Goal: Information Seeking & Learning: Check status

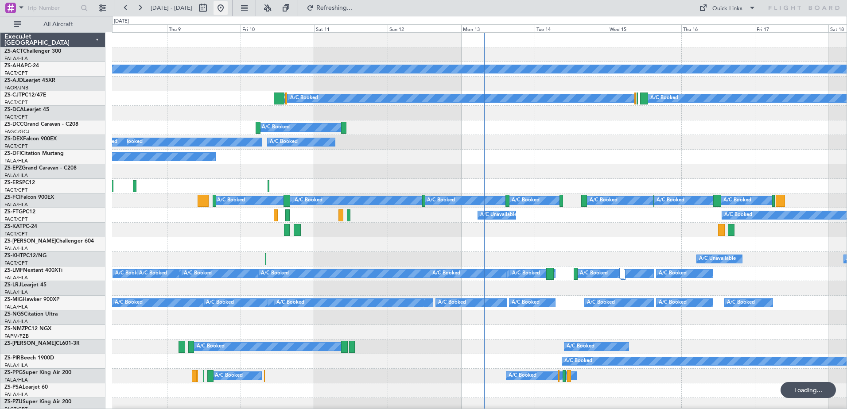
click at [228, 10] on button at bounding box center [221, 8] width 14 height 14
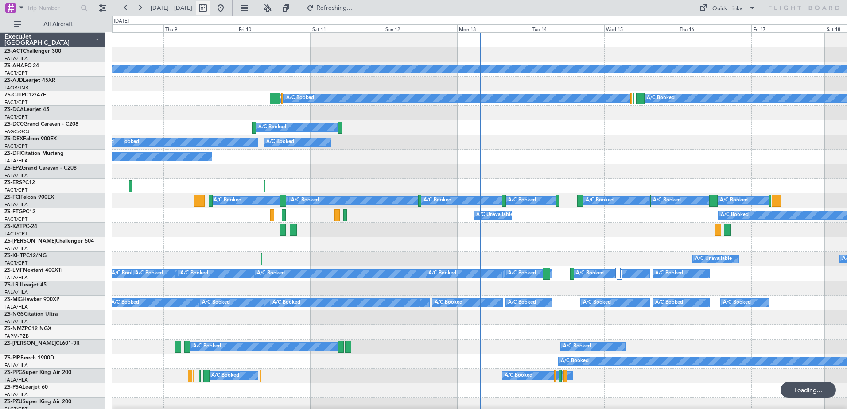
click at [210, 9] on button at bounding box center [203, 8] width 14 height 14
select select "10"
select select "2025"
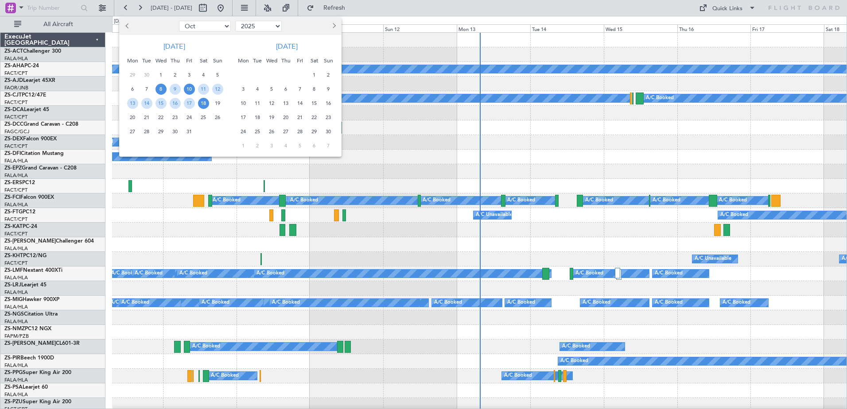
click at [192, 93] on span "10" at bounding box center [189, 89] width 11 height 11
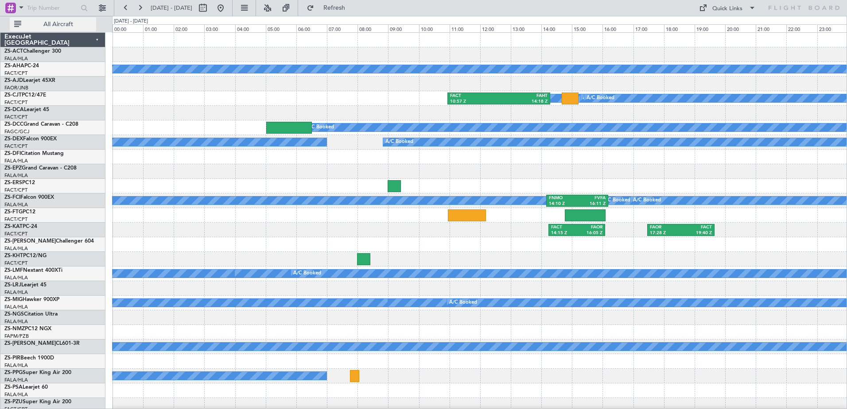
click at [72, 22] on span "All Aircraft" at bounding box center [58, 24] width 70 height 6
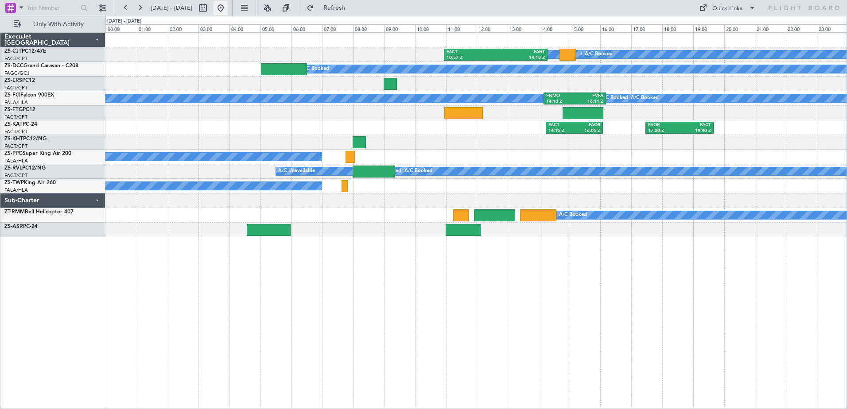
click at [228, 7] on button at bounding box center [221, 8] width 14 height 14
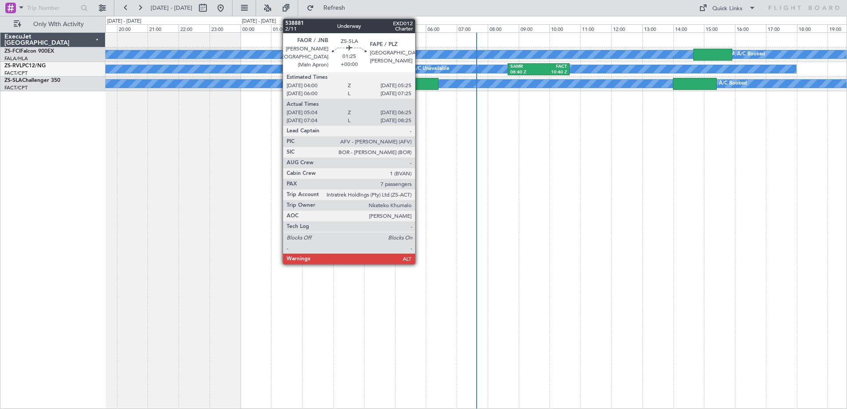
click at [420, 86] on div at bounding box center [418, 84] width 42 height 12
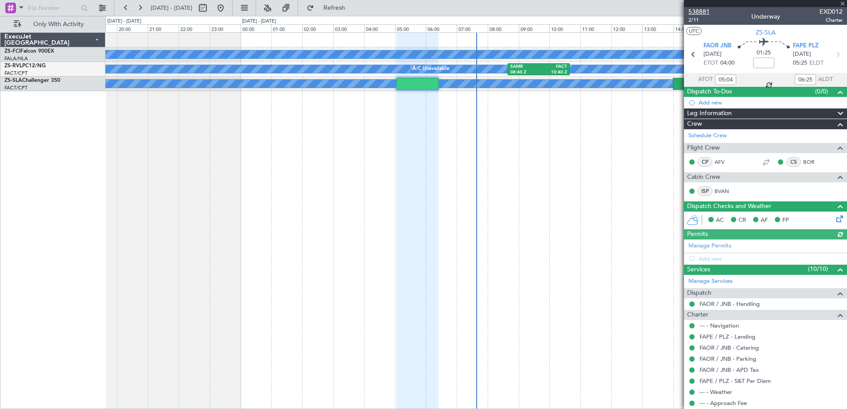
click at [703, 8] on span "538881" at bounding box center [699, 11] width 21 height 9
